Goal: Book appointment/travel/reservation

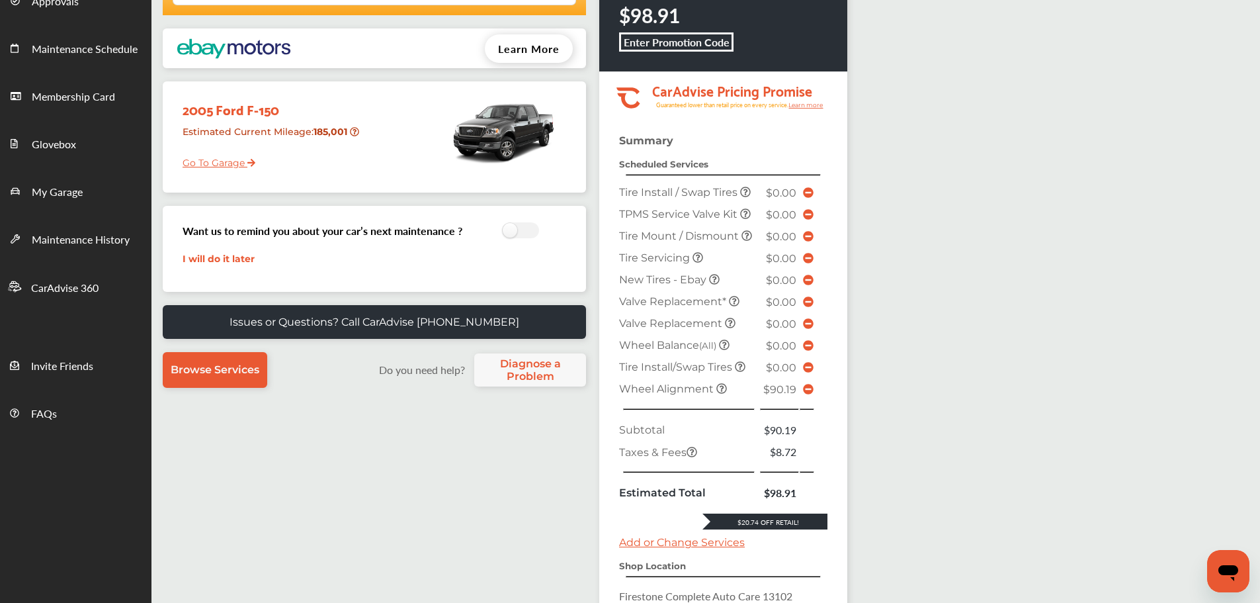
scroll to position [301, 0]
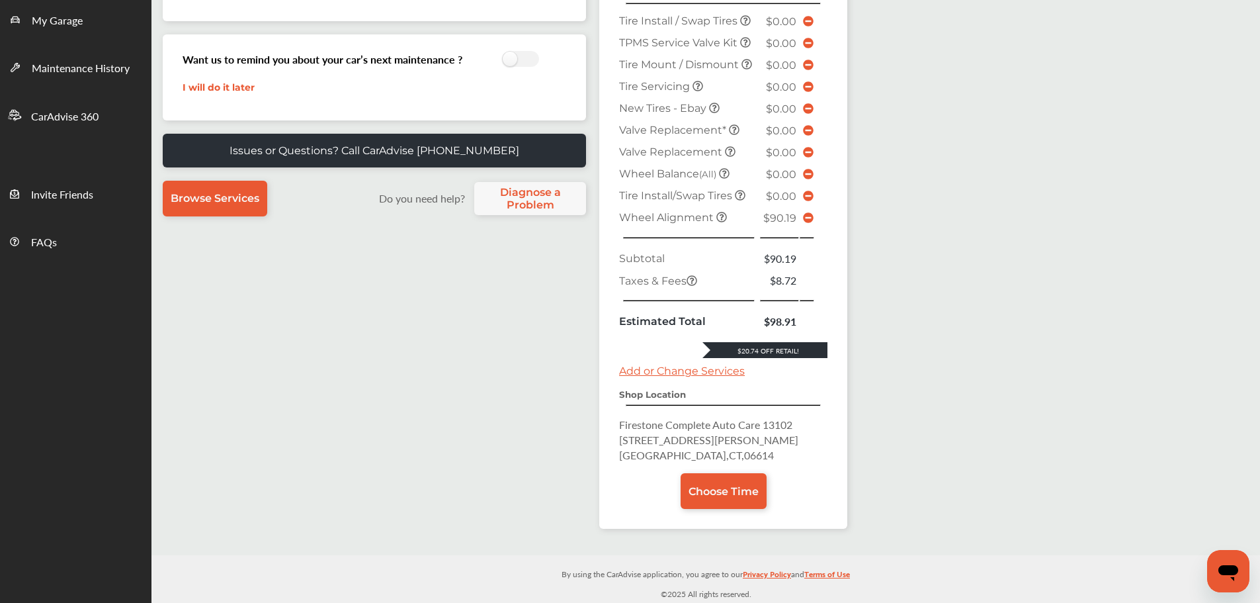
click at [707, 491] on span "Choose Time" at bounding box center [724, 491] width 70 height 13
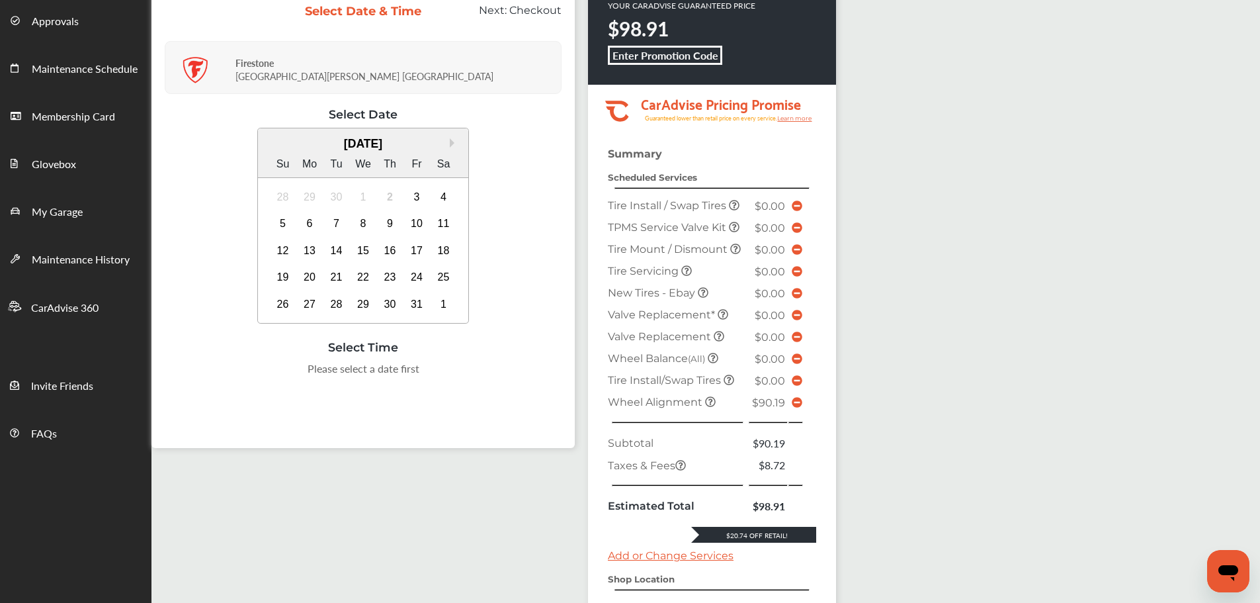
scroll to position [252, 0]
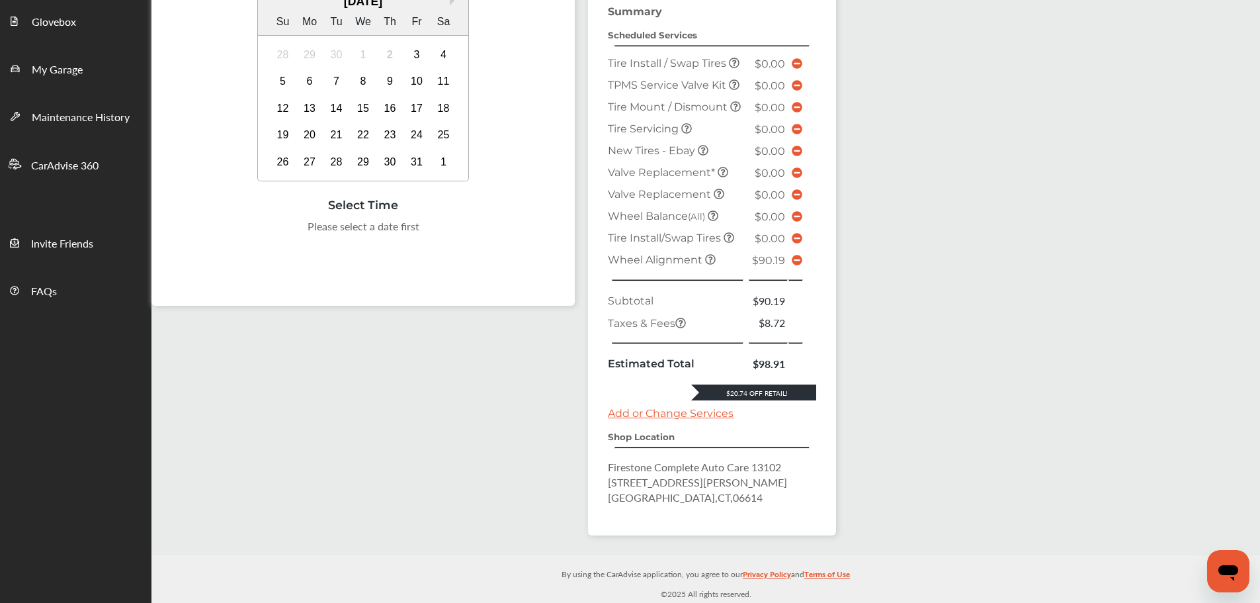
click at [276, 81] on div "5" at bounding box center [282, 81] width 21 height 21
click at [233, 227] on div "10:00 AM" at bounding box center [230, 230] width 63 height 24
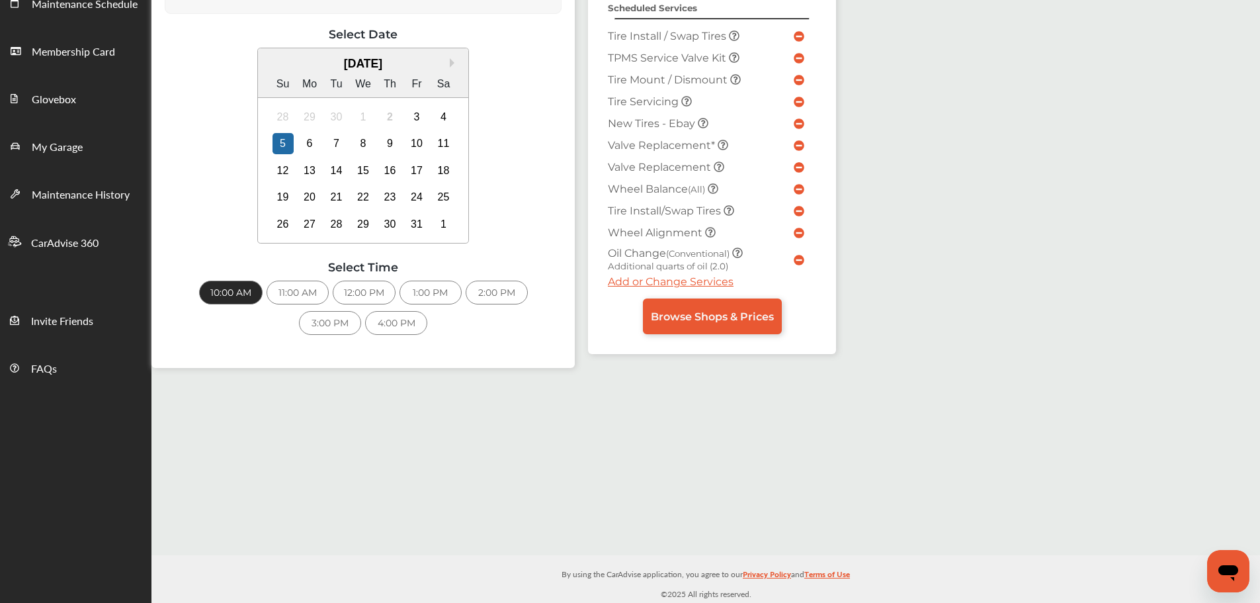
scroll to position [175, 0]
click at [687, 311] on span "Browse Shops & Prices" at bounding box center [712, 316] width 123 height 13
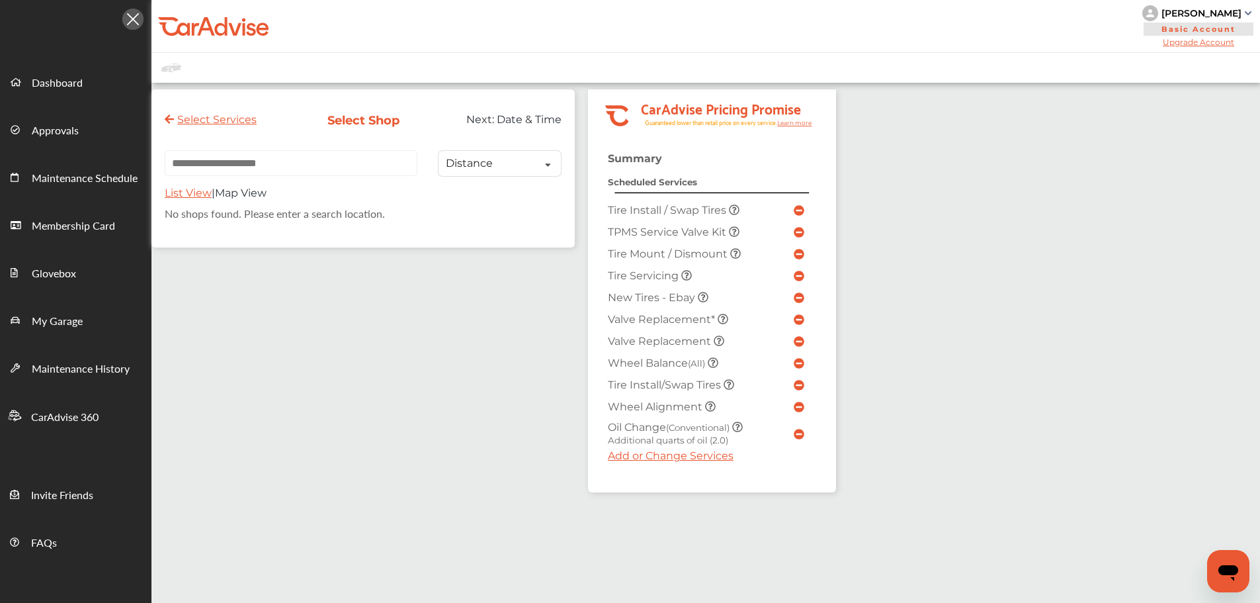
click at [134, 315] on link "My Garage" at bounding box center [76, 320] width 150 height 48
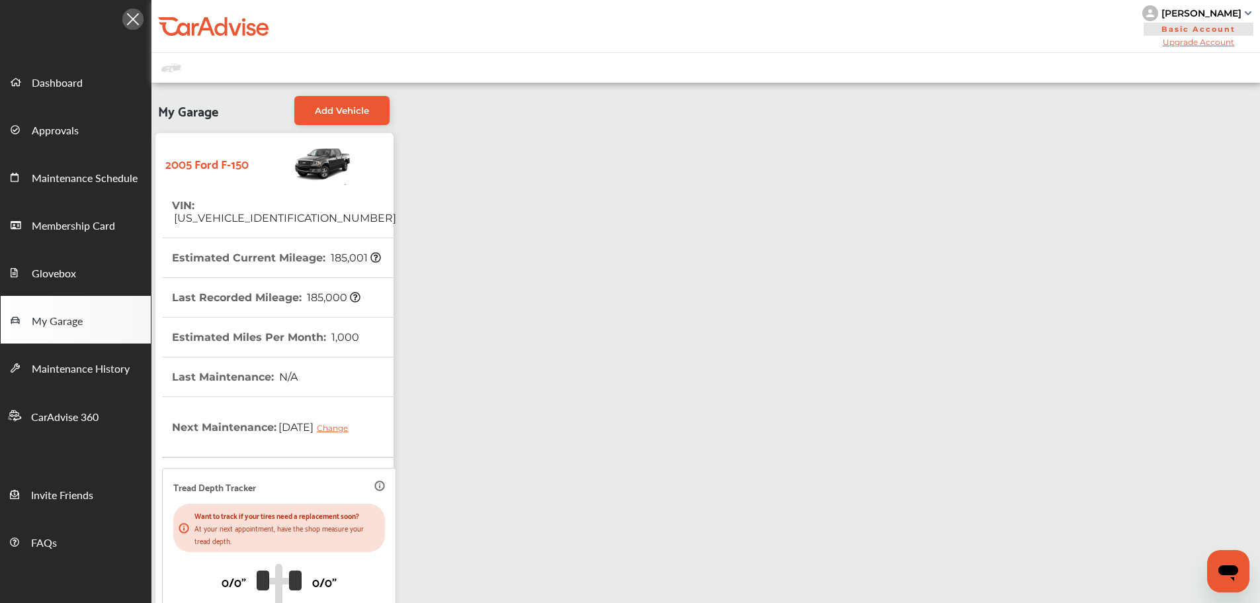
click at [42, 81] on span "Dashboard" at bounding box center [57, 83] width 51 height 17
